Goal: Use online tool/utility: Use online tool/utility

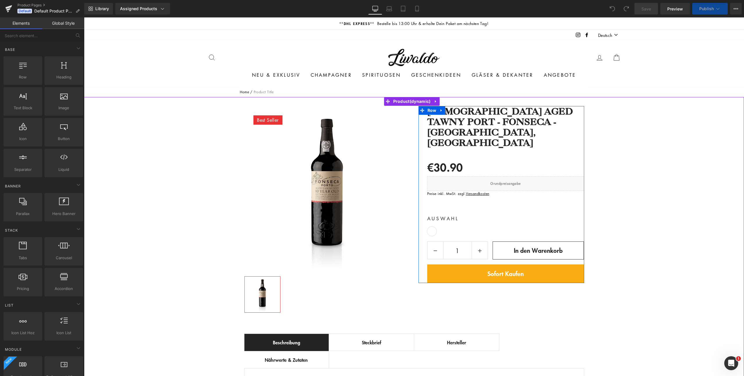
click at [512, 176] on div "Liquid" at bounding box center [505, 183] width 157 height 15
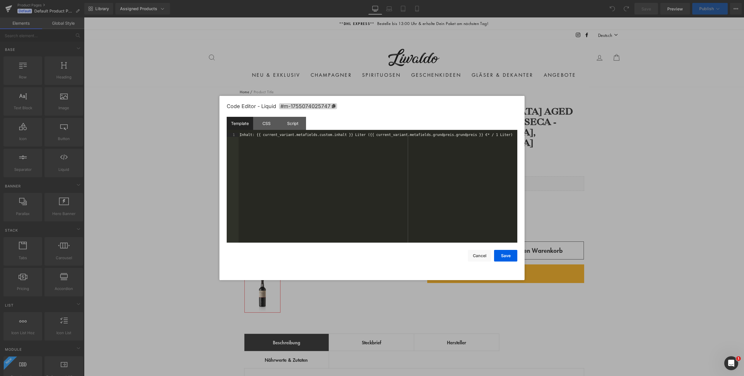
click at [310, 137] on div "Inhalt: {{ current_variant.metafields.custom.inhalt }} Liter ({{ current_varian…" at bounding box center [377, 192] width 279 height 118
click at [475, 259] on button "Cancel" at bounding box center [479, 256] width 23 height 12
click at [511, 176] on div "Liquid" at bounding box center [505, 183] width 157 height 15
click at [422, 167] on div "Inhalt: {{ current_variant.metafields.custom.inhalt }} Liter ({{ current_varian…" at bounding box center [377, 192] width 279 height 118
click at [475, 257] on button "Cancel" at bounding box center [479, 256] width 23 height 12
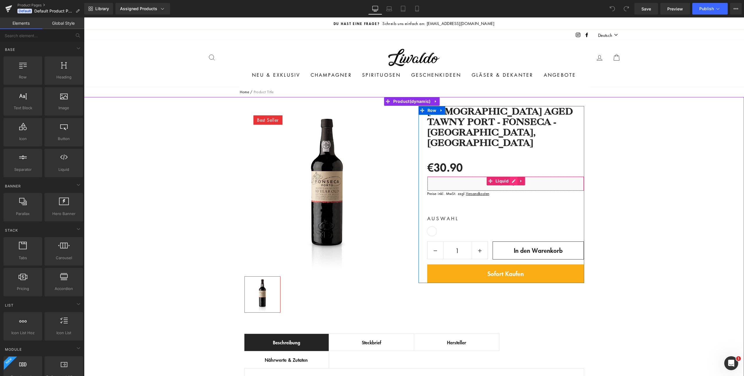
click at [512, 176] on div "Liquid" at bounding box center [505, 183] width 157 height 15
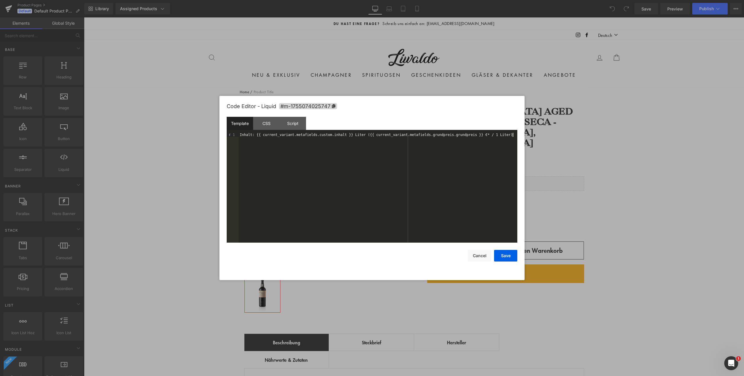
click at [480, 254] on button "Cancel" at bounding box center [479, 256] width 23 height 12
